Goal: Transaction & Acquisition: Book appointment/travel/reservation

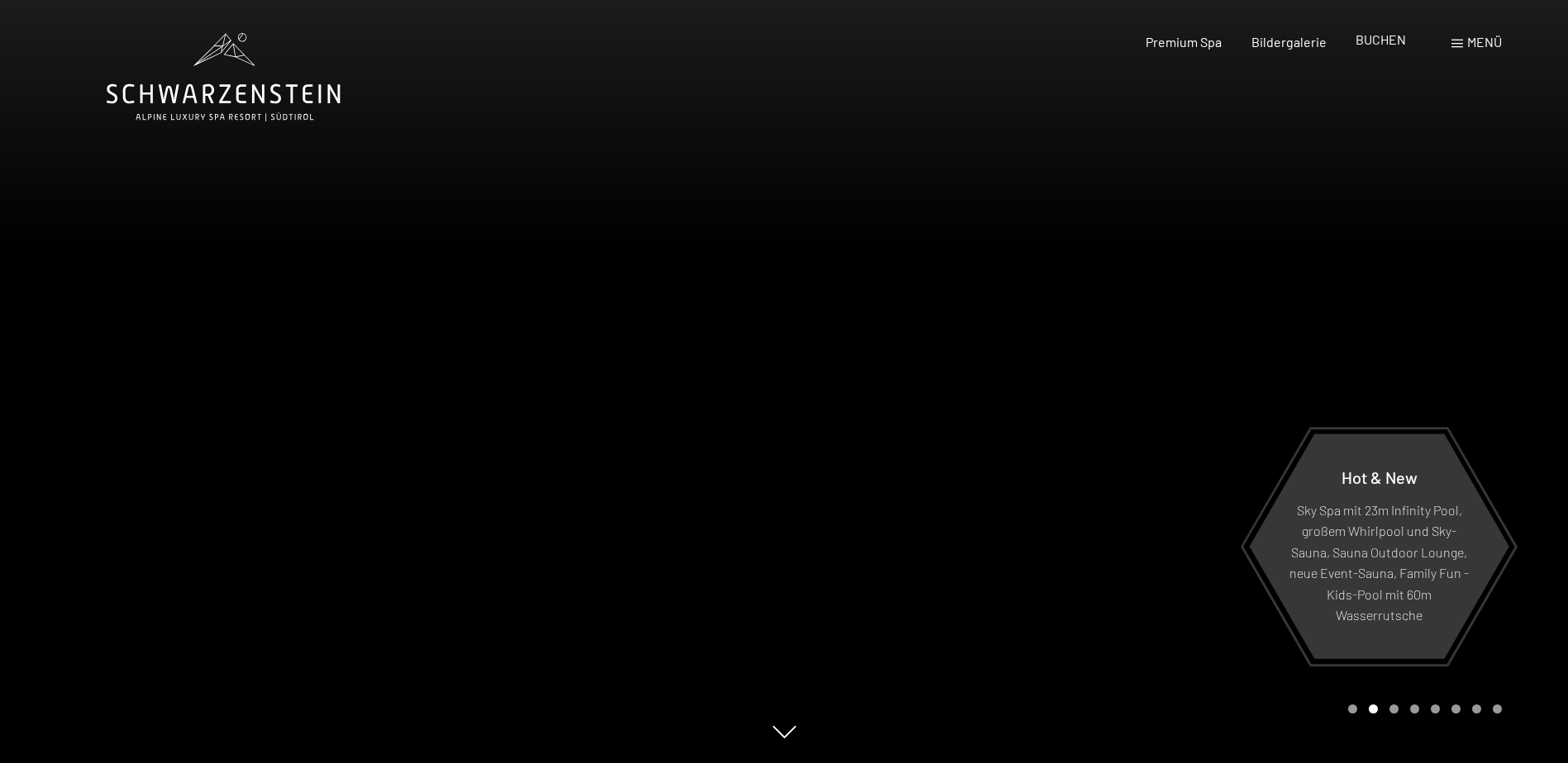
click at [1376, 42] on span "BUCHEN" at bounding box center [1380, 39] width 50 height 16
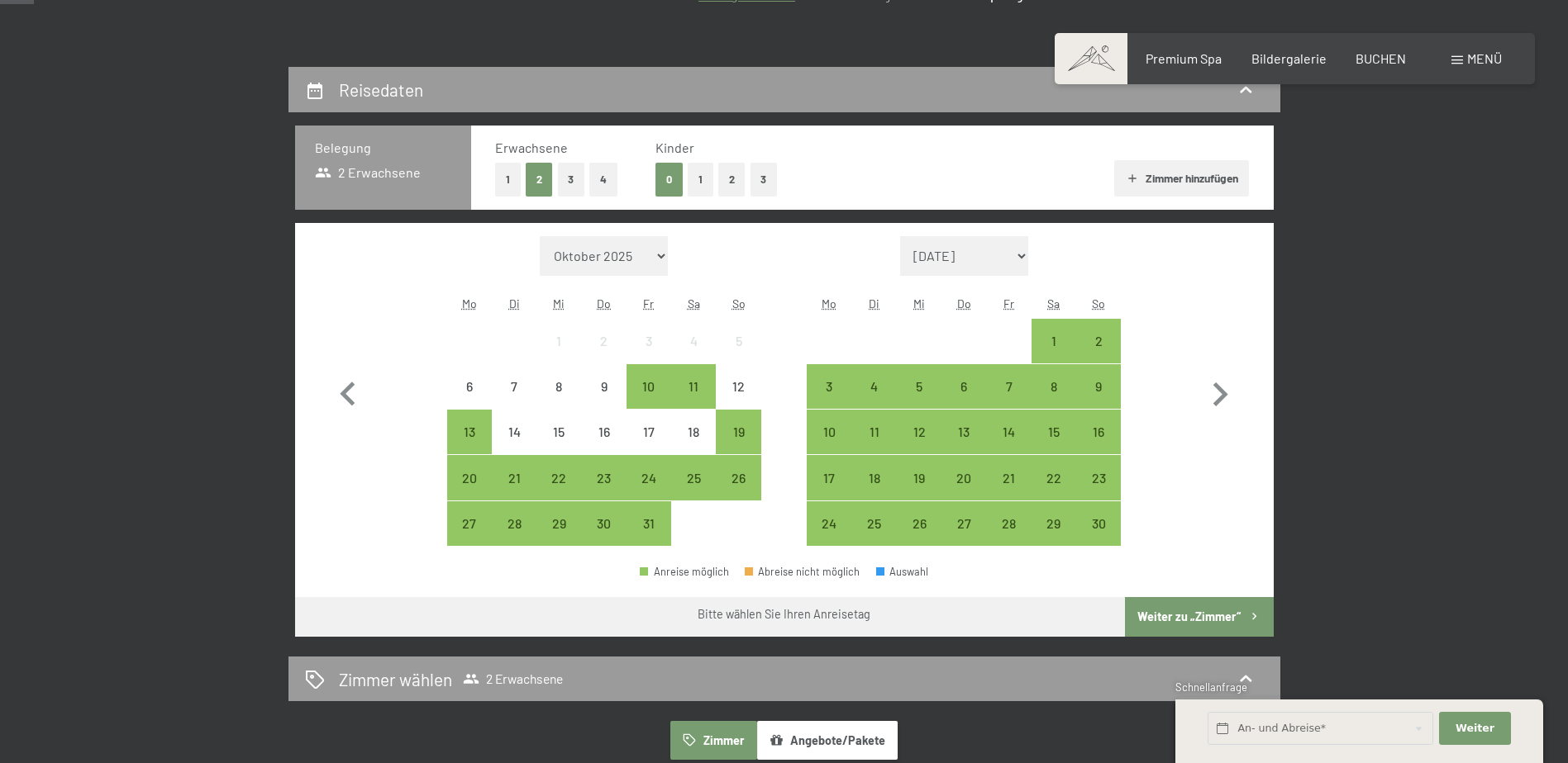
scroll to position [331, 0]
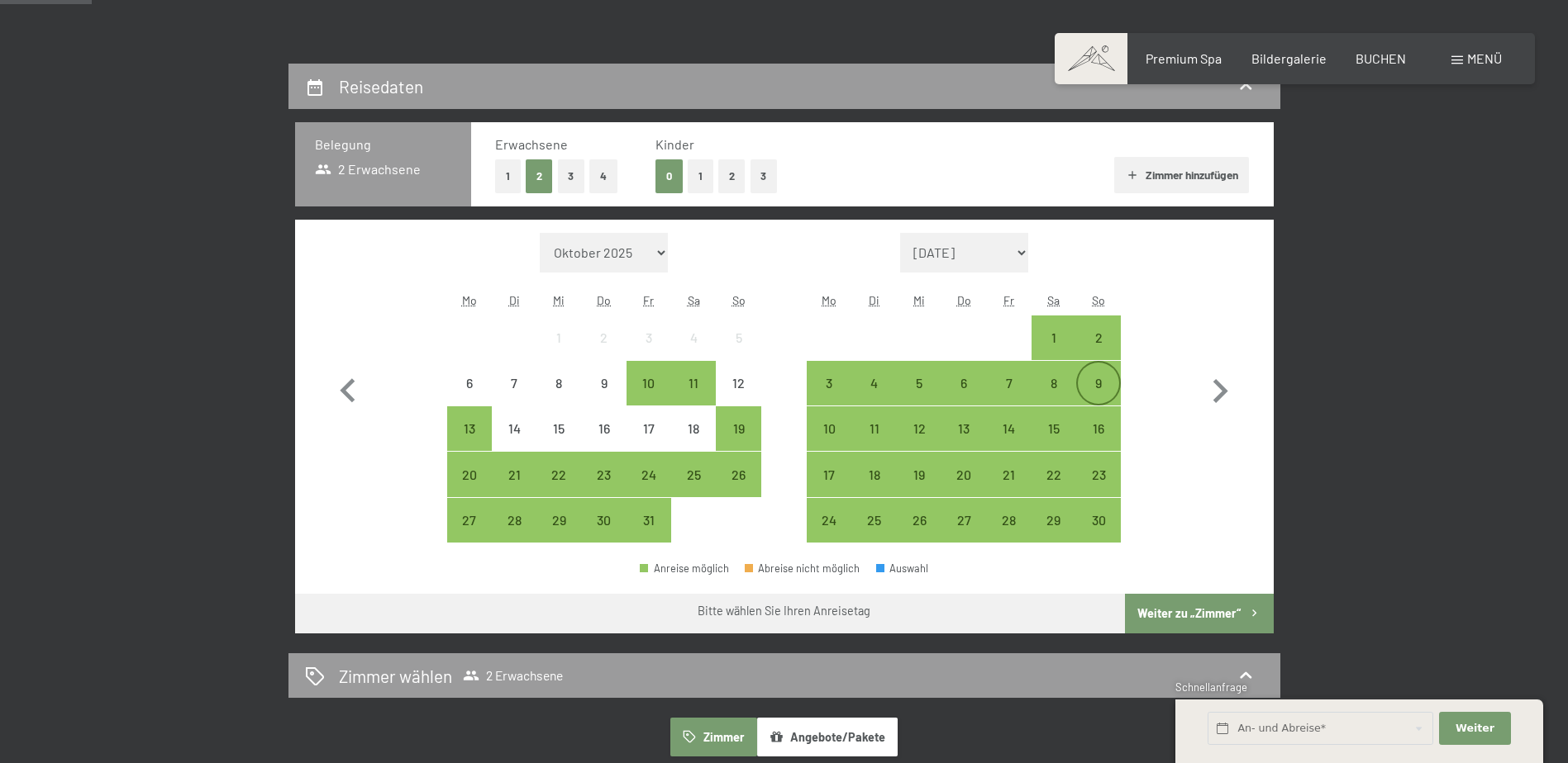
click at [1098, 382] on div "9" at bounding box center [1099, 398] width 42 height 42
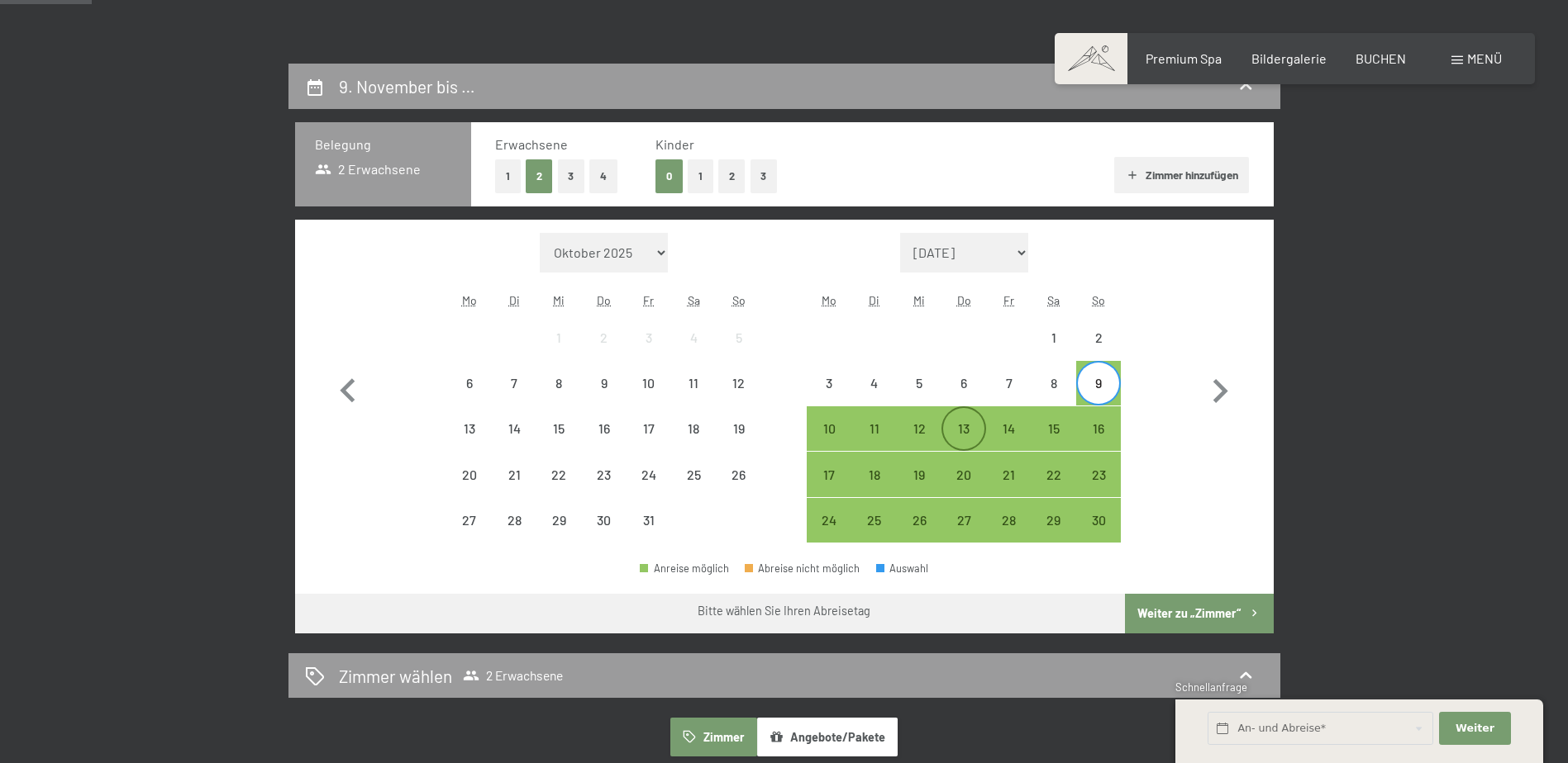
click at [956, 432] on div "13" at bounding box center [963, 443] width 42 height 42
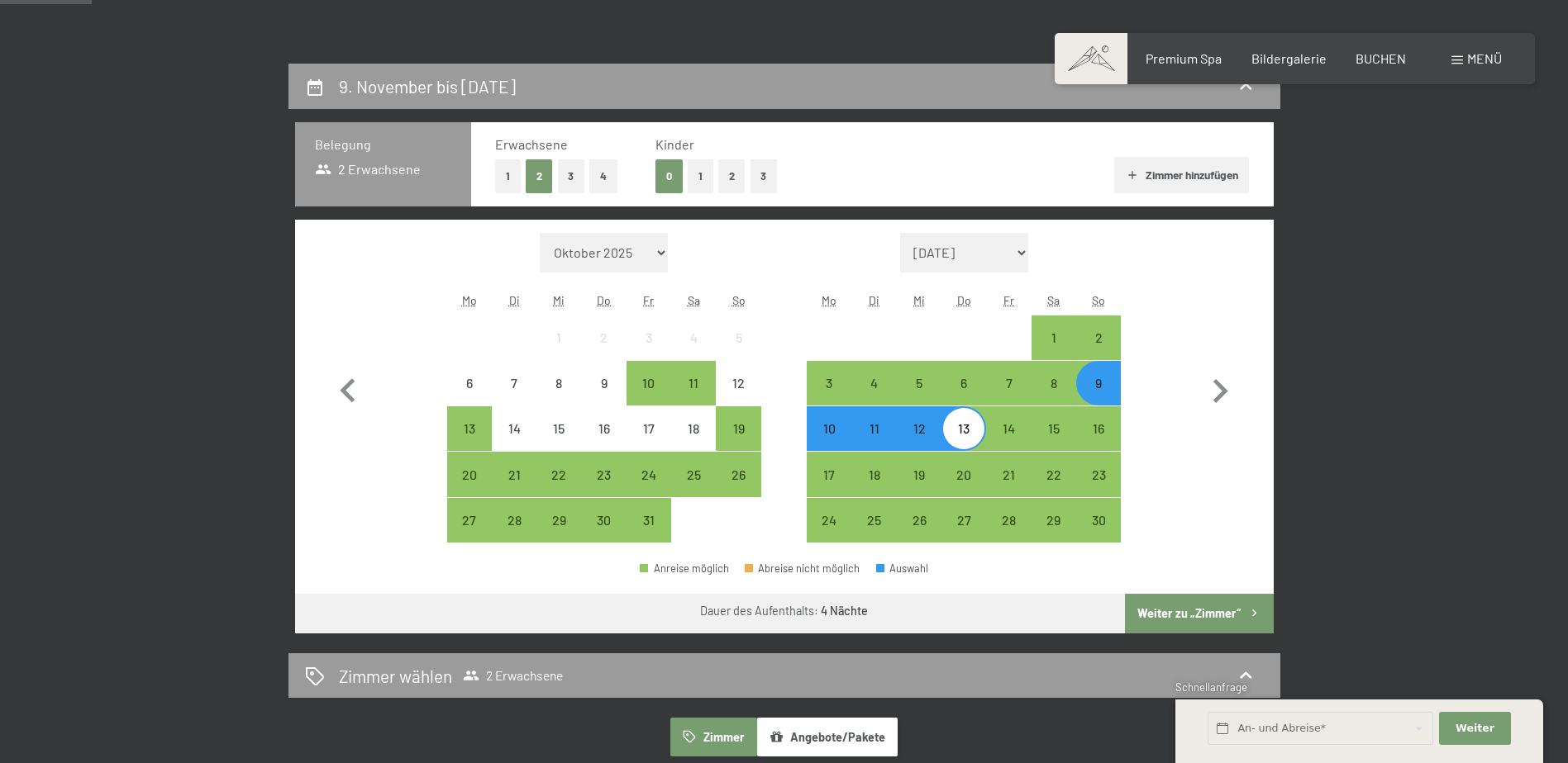
click at [1188, 614] on button "Weiter zu „Zimmer“" at bounding box center [1199, 614] width 148 height 40
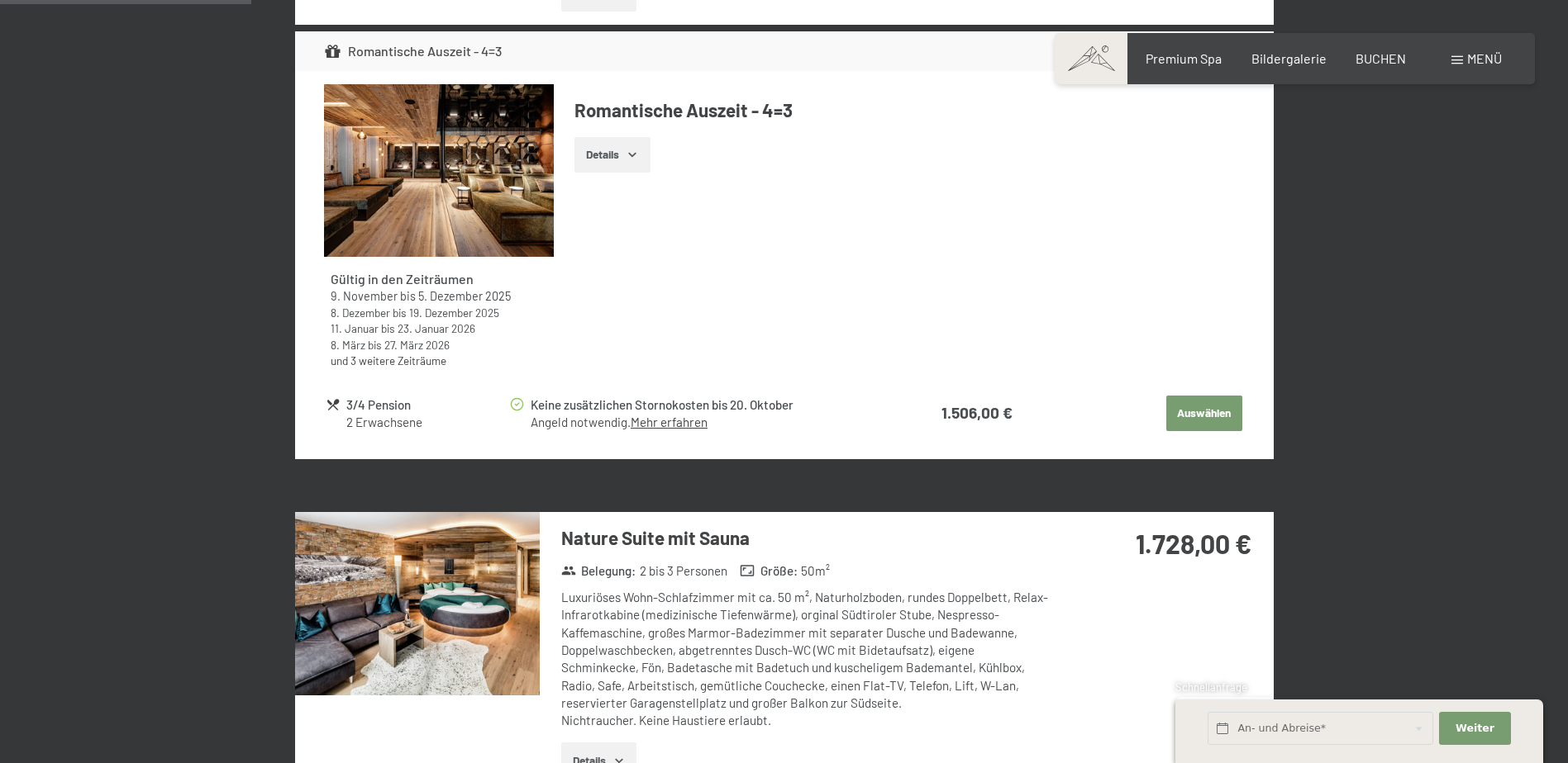
scroll to position [807, 0]
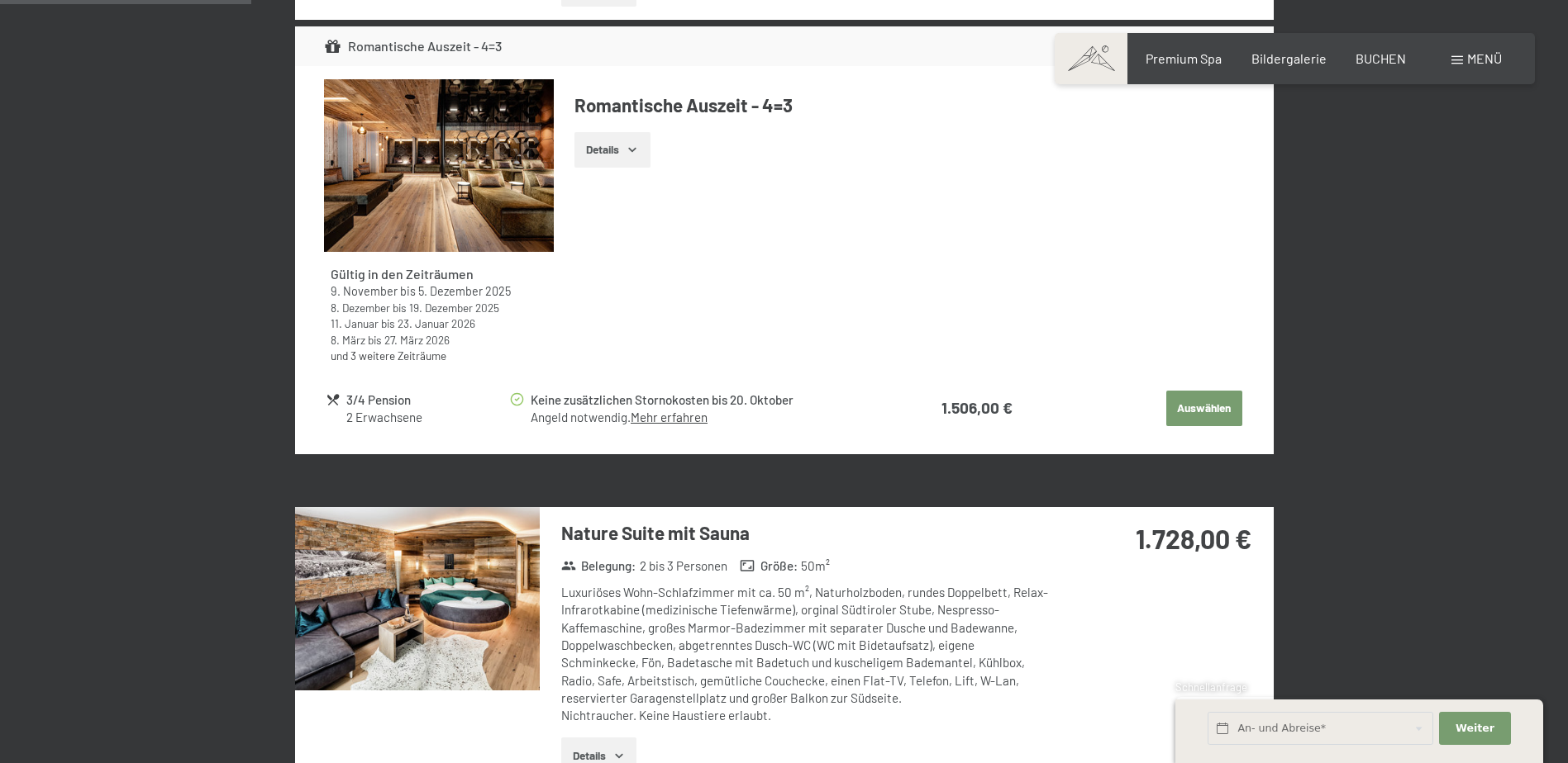
click at [1186, 403] on button "Auswählen" at bounding box center [1204, 409] width 76 height 36
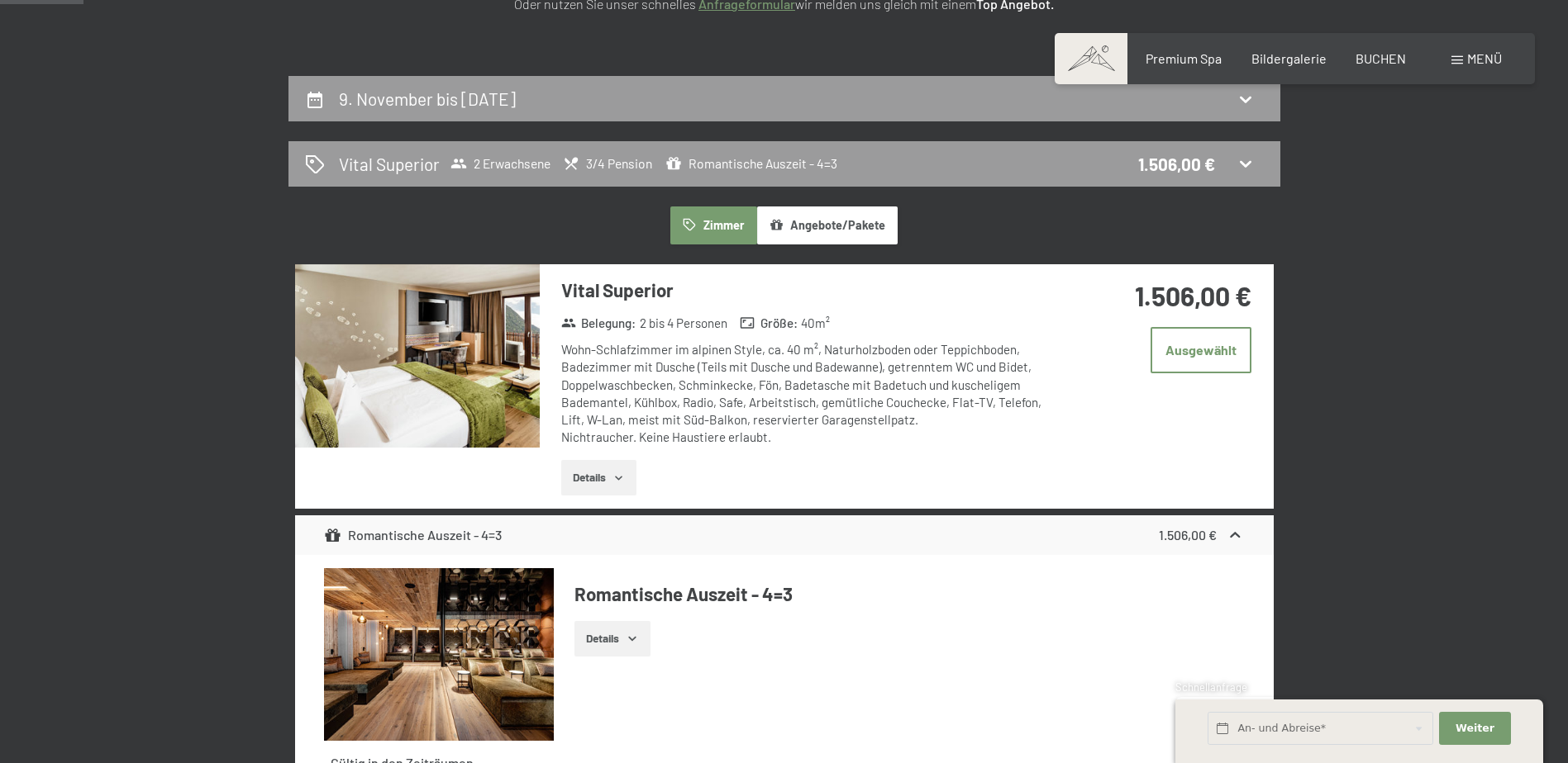
scroll to position [312, 0]
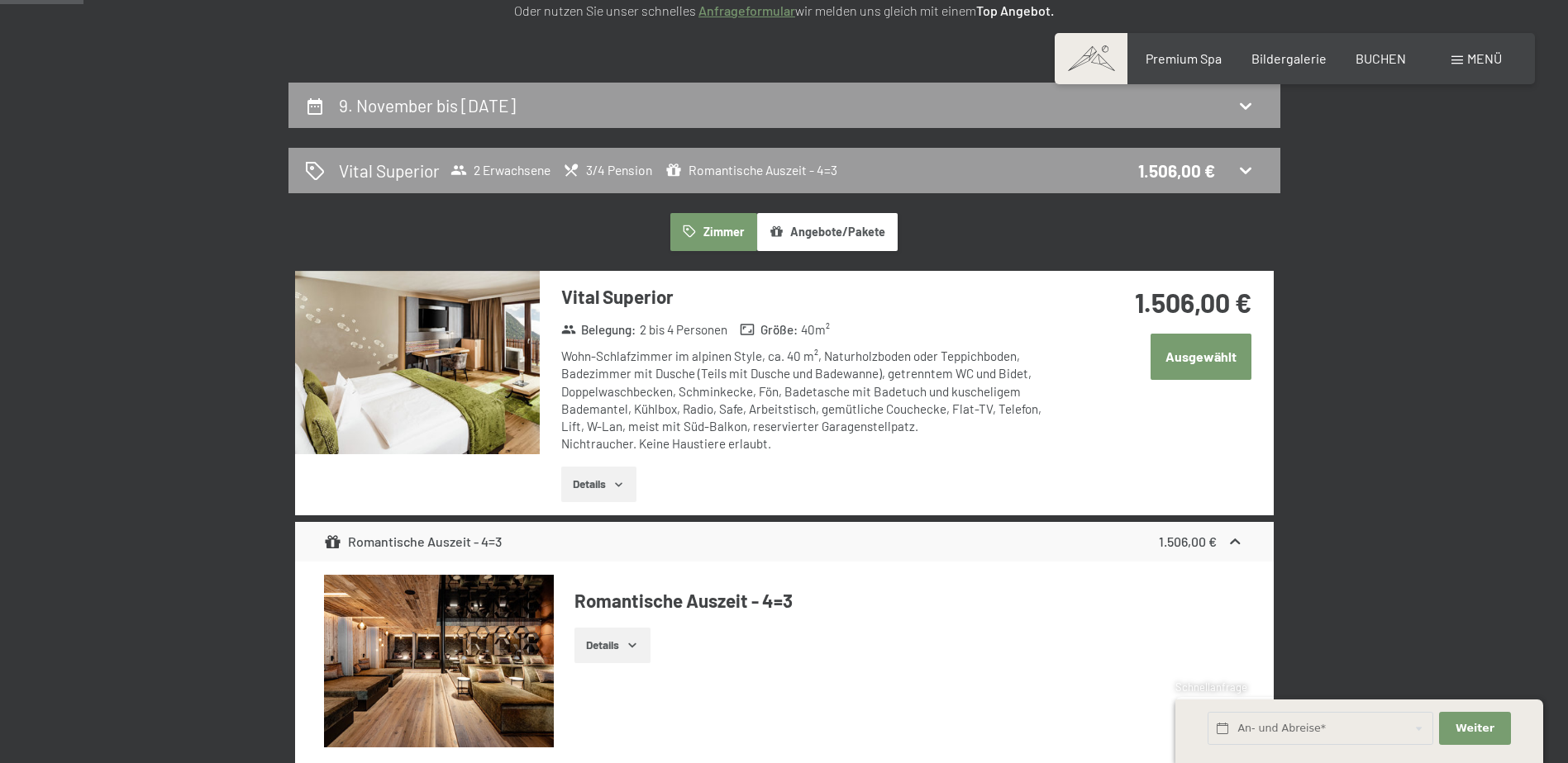
click at [1219, 355] on button "Ausgewählt" at bounding box center [1201, 356] width 101 height 45
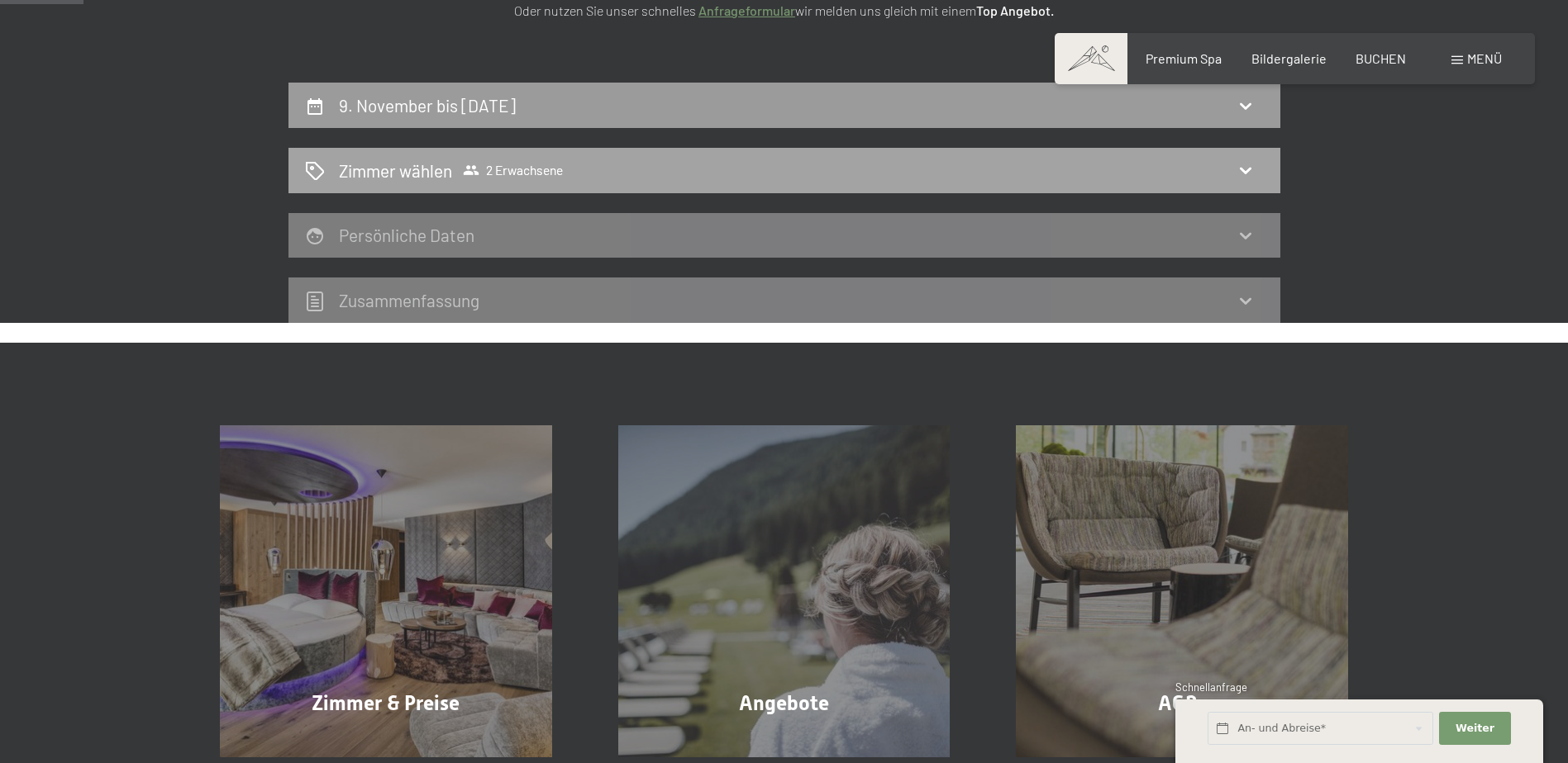
click at [1240, 168] on icon at bounding box center [1245, 171] width 11 height 7
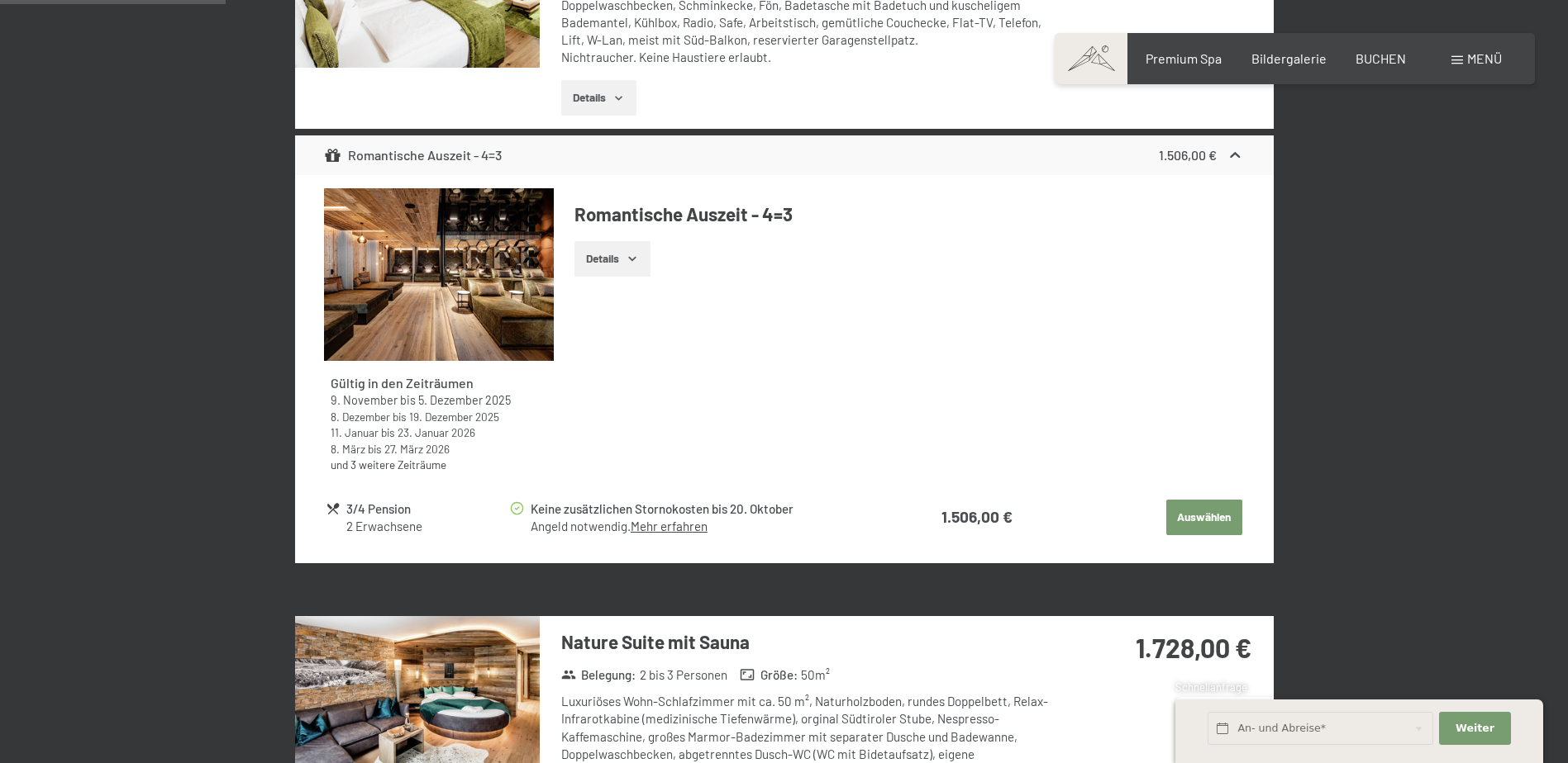
scroll to position [724, 0]
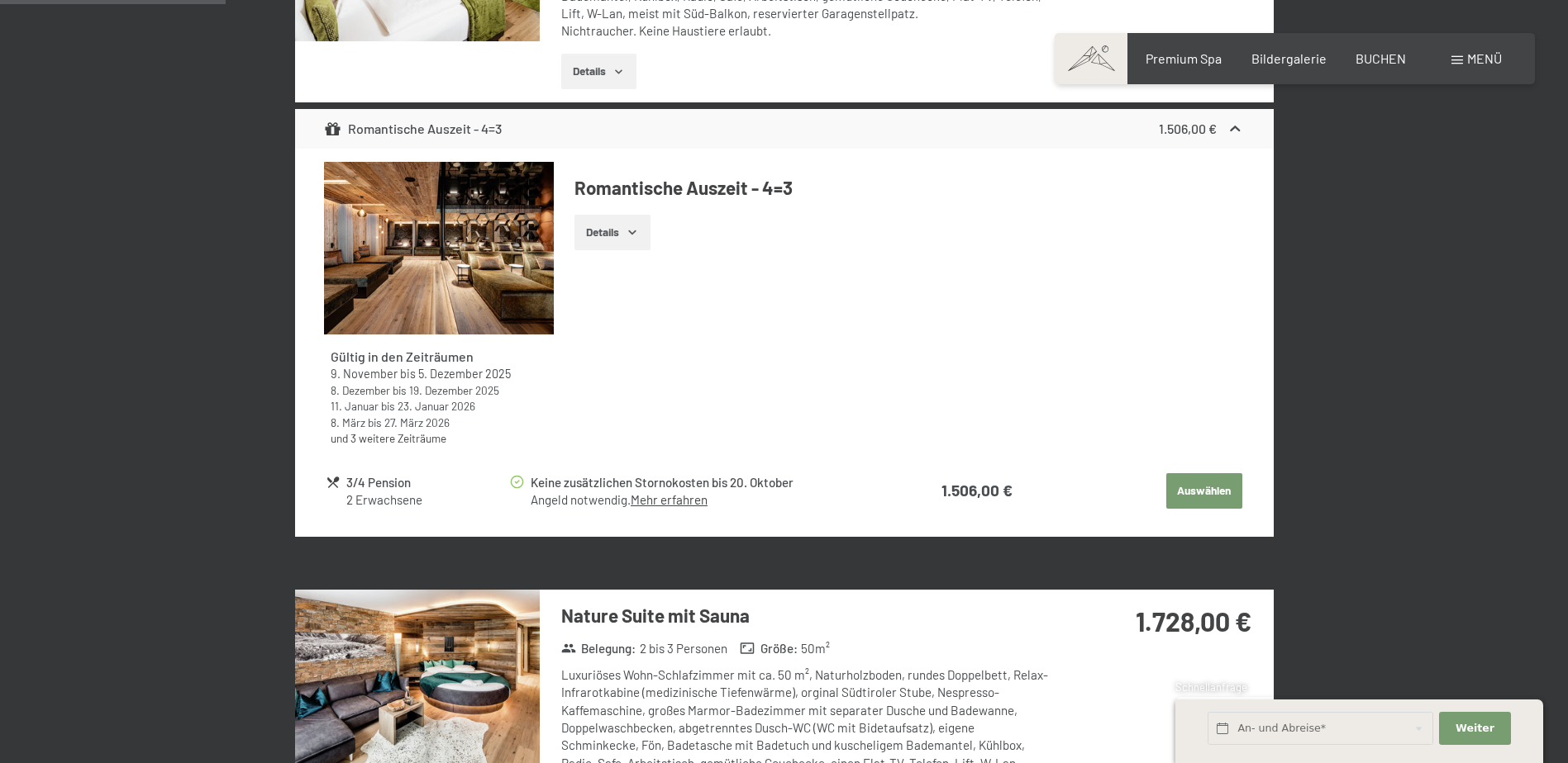
click at [1196, 485] on button "Auswählen" at bounding box center [1204, 491] width 76 height 36
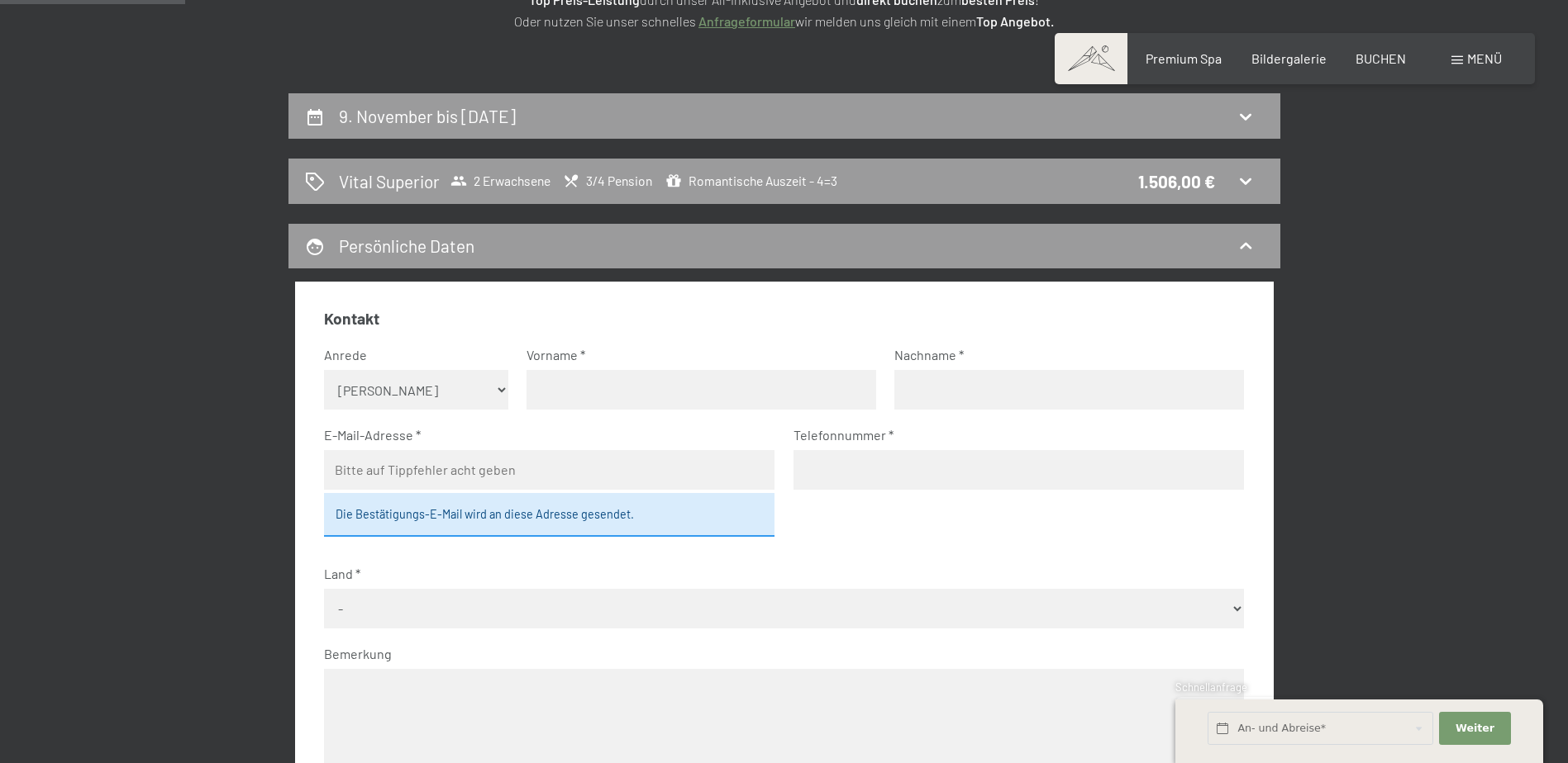
scroll to position [229, 0]
